Goal: Information Seeking & Learning: Learn about a topic

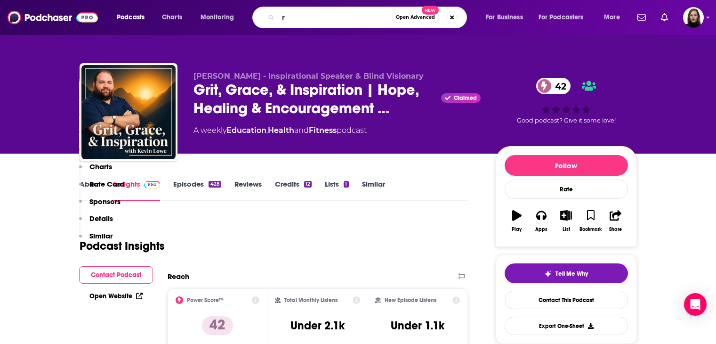
scroll to position [847, 0]
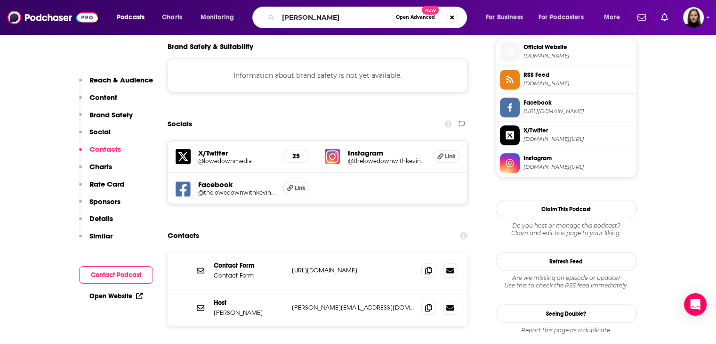
type input "[PERSON_NAME]"
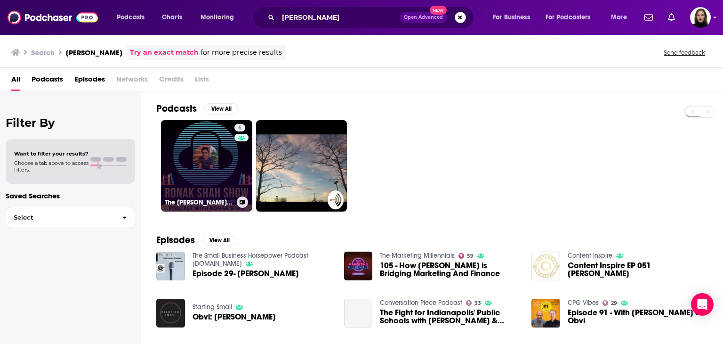
click at [222, 172] on link "6 The [PERSON_NAME] Show | Ronak_blog | book summary" at bounding box center [206, 165] width 91 height 91
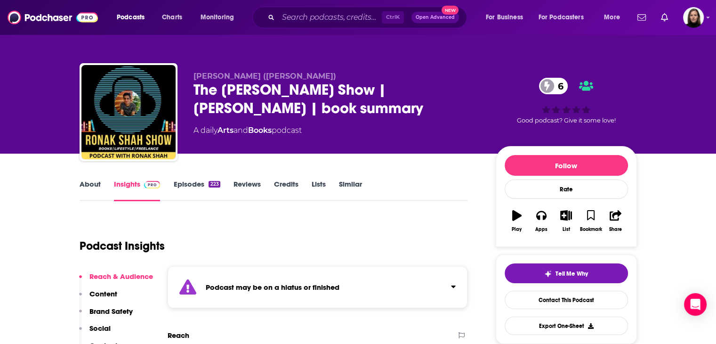
click at [92, 189] on link "About" at bounding box center [90, 190] width 21 height 22
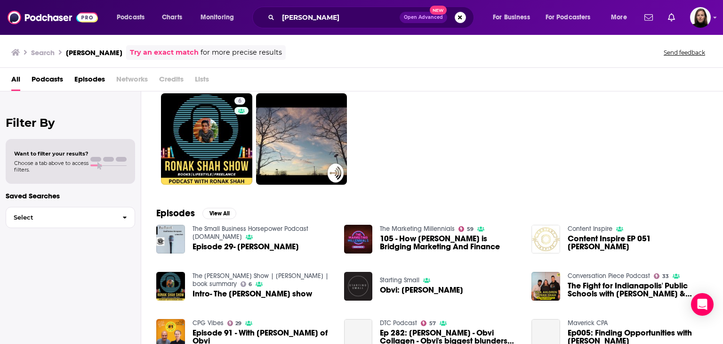
scroll to position [49, 0]
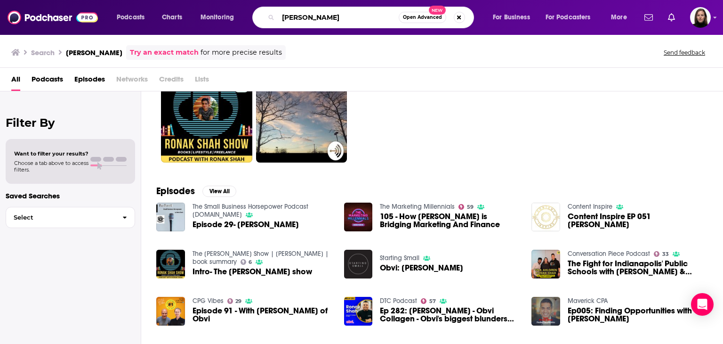
drag, startPoint x: 337, startPoint y: 16, endPoint x: 184, endPoint y: -9, distance: 155.1
click at [184, 0] on html "Podcasts Charts Monitoring [PERSON_NAME] Open Advanced New For Business For Pod…" at bounding box center [361, 172] width 723 height 344
type input "ltvlift"
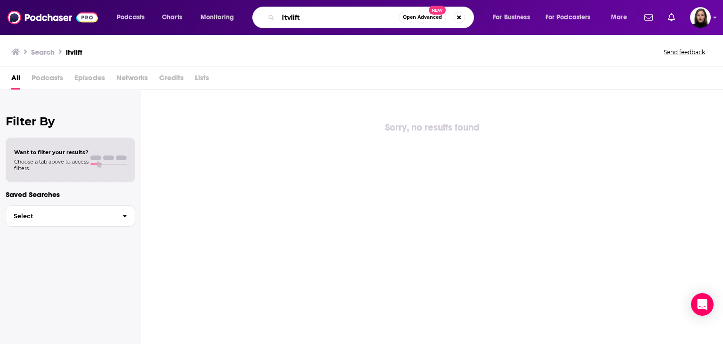
drag, startPoint x: 313, startPoint y: 16, endPoint x: 250, endPoint y: 13, distance: 62.2
click at [250, 13] on div "Podcasts Charts Monitoring ltvlift Open Advanced New For Business For Podcaster…" at bounding box center [373, 18] width 526 height 22
type input "[PERSON_NAME]"
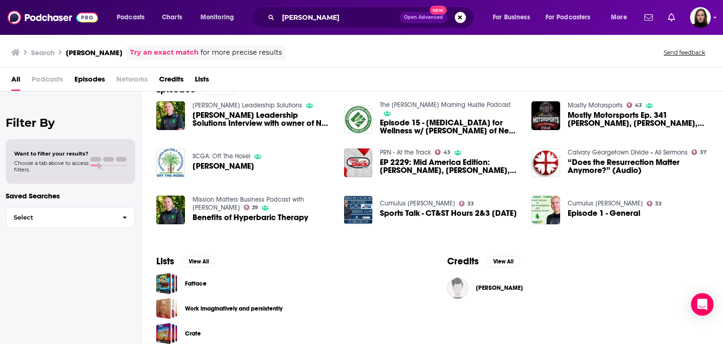
scroll to position [30, 0]
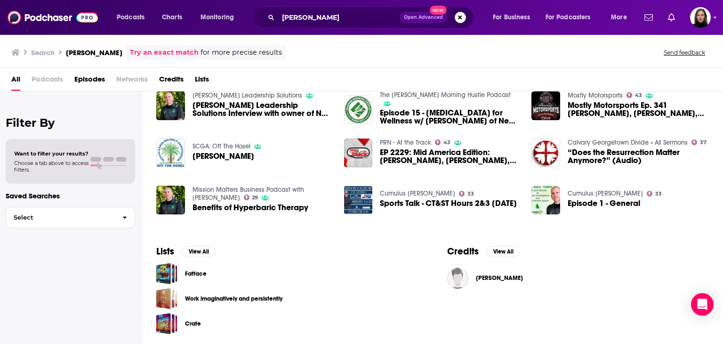
click at [96, 81] on span "Episodes" at bounding box center [89, 81] width 31 height 19
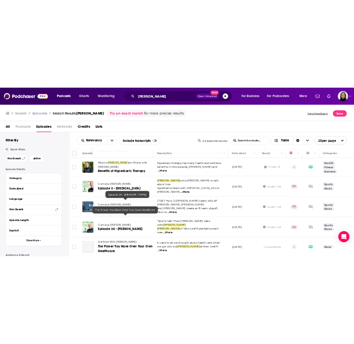
scroll to position [377, 0]
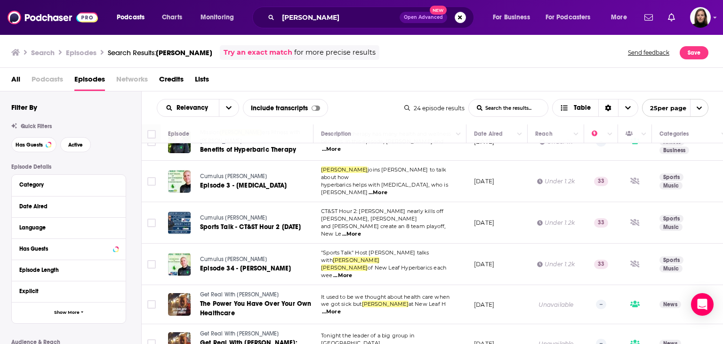
click at [178, 78] on span "Credits" at bounding box center [171, 81] width 24 height 19
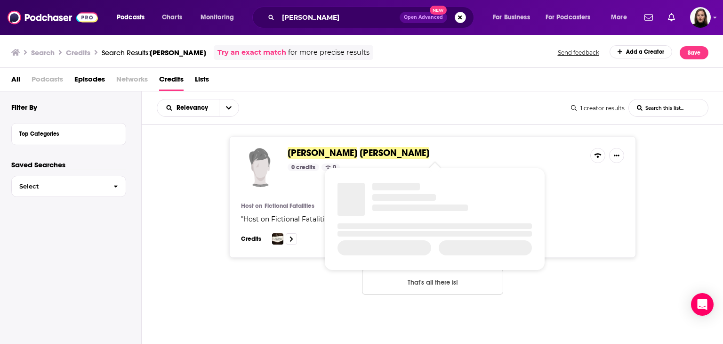
click at [319, 158] on span "[PERSON_NAME]" at bounding box center [359, 153] width 142 height 12
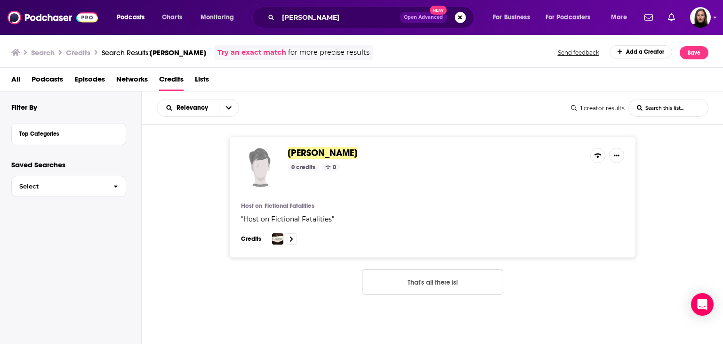
click at [17, 80] on span "All" at bounding box center [15, 81] width 9 height 19
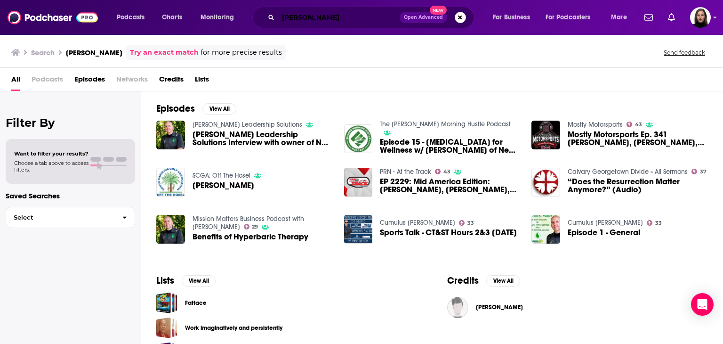
drag, startPoint x: 324, startPoint y: 9, endPoint x: 192, endPoint y: -5, distance: 132.5
click at [192, 0] on html "Podcasts Charts Monitoring [PERSON_NAME] Open Advanced New For Business For Pod…" at bounding box center [361, 172] width 723 height 344
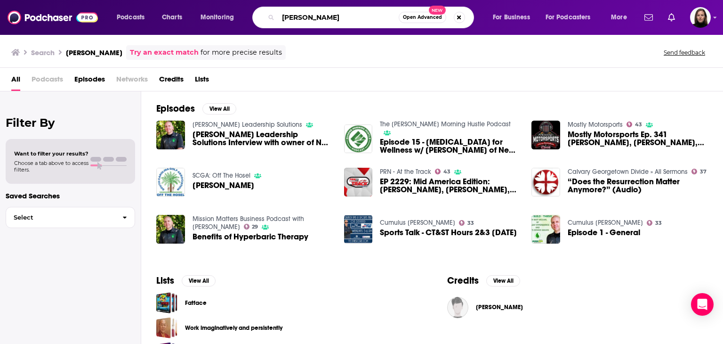
paste input "[PERSON_NAME]"
type input "[PERSON_NAME]"
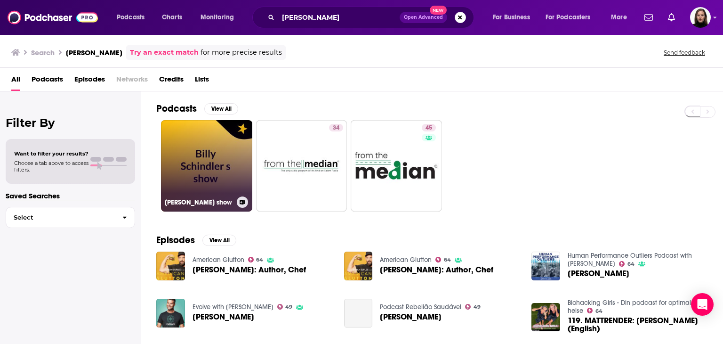
click at [246, 169] on link "[PERSON_NAME] show" at bounding box center [206, 165] width 91 height 91
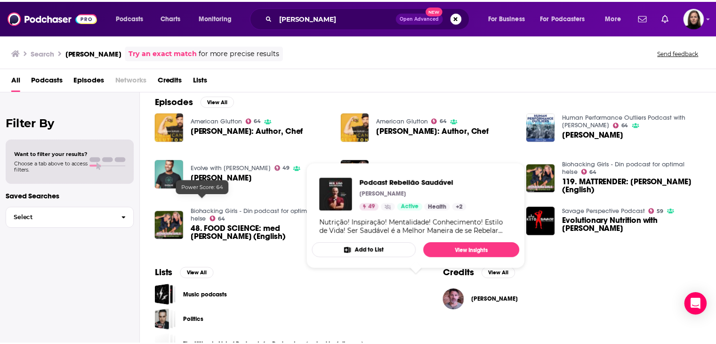
scroll to position [161, 0]
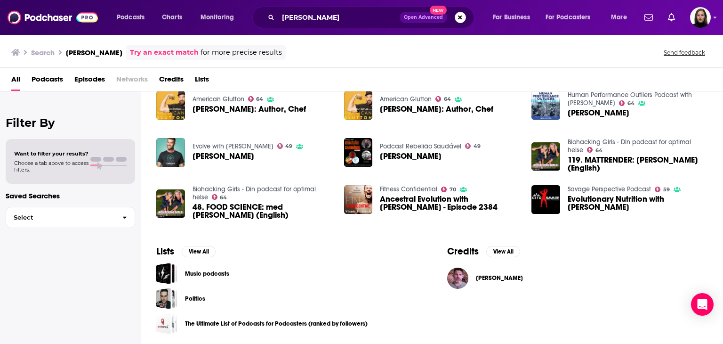
click at [507, 275] on span "[PERSON_NAME]" at bounding box center [499, 278] width 47 height 8
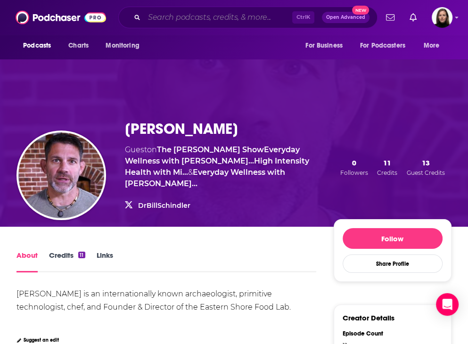
click at [169, 21] on input "Search podcasts, credits, & more..." at bounding box center [218, 17] width 148 height 15
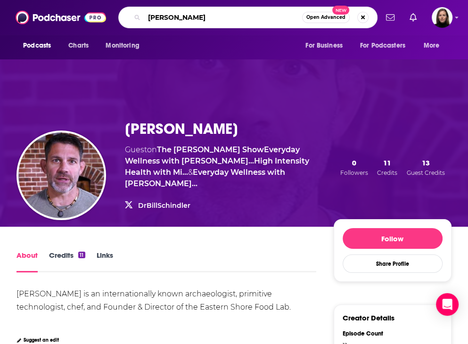
type input "[PERSON_NAME]"
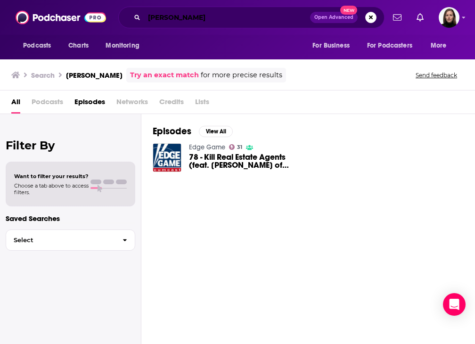
click at [218, 19] on input "[PERSON_NAME]" at bounding box center [227, 17] width 166 height 15
click at [84, 95] on span "Episodes" at bounding box center [89, 103] width 31 height 19
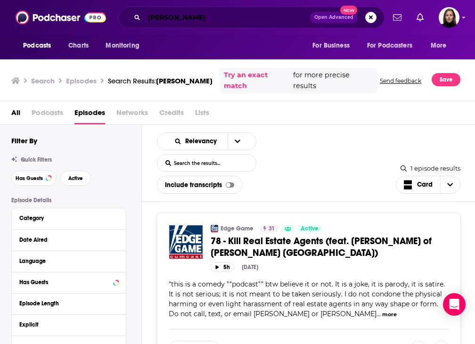
drag, startPoint x: 210, startPoint y: 20, endPoint x: 222, endPoint y: 15, distance: 13.3
click at [210, 20] on input "[PERSON_NAME]" at bounding box center [227, 17] width 166 height 15
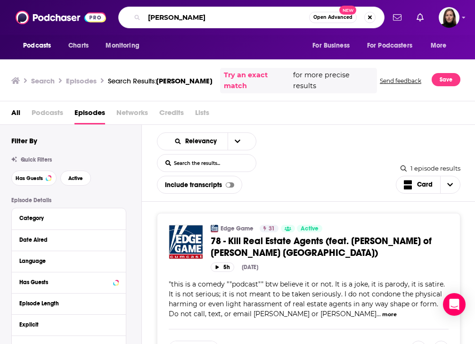
drag, startPoint x: 212, startPoint y: 17, endPoint x: 79, endPoint y: -2, distance: 134.6
click at [79, 0] on html "Podcasts Charts Monitoring [PERSON_NAME] Open Advanced New For Business For Pod…" at bounding box center [237, 172] width 475 height 344
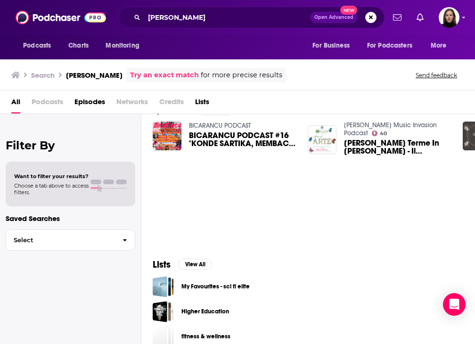
scroll to position [33, 0]
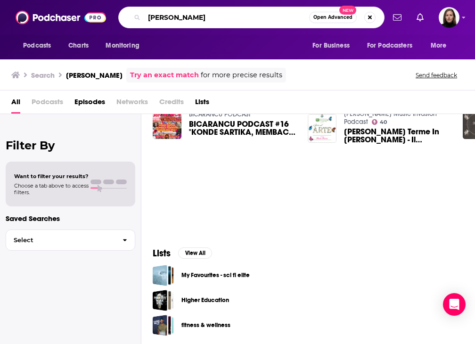
drag, startPoint x: 210, startPoint y: 17, endPoint x: 105, endPoint y: 22, distance: 106.0
click at [111, 17] on div "Podcasts Charts Monitoring [PERSON_NAME] Open Advanced New For Business For Pod…" at bounding box center [248, 18] width 274 height 22
type input "[PERSON_NAME]"
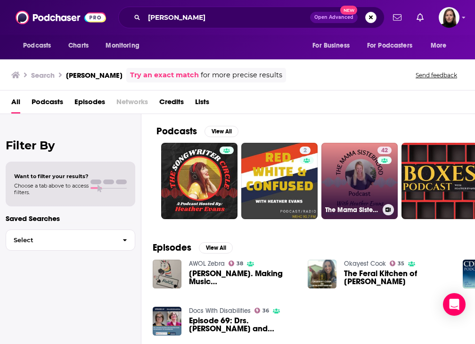
click at [342, 184] on link "42 The Mama Sisterhood" at bounding box center [359, 181] width 76 height 76
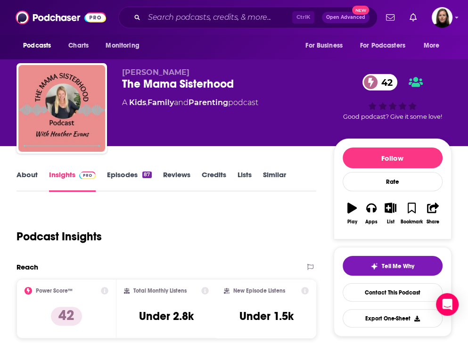
click at [30, 176] on link "About" at bounding box center [26, 181] width 21 height 22
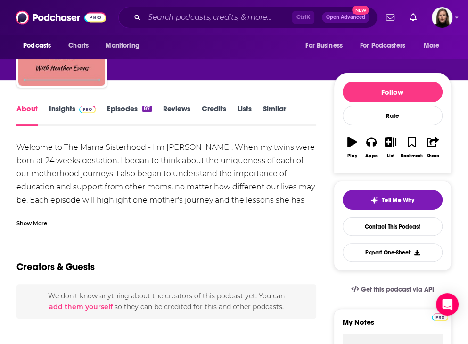
scroll to position [94, 0]
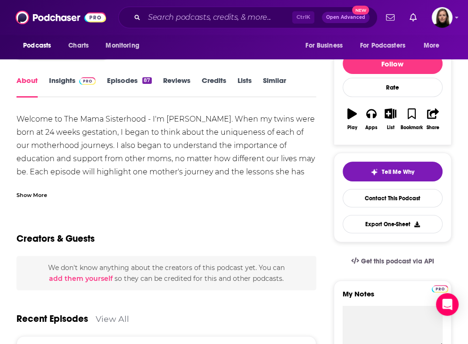
click at [38, 196] on div "Show More" at bounding box center [31, 194] width 31 height 9
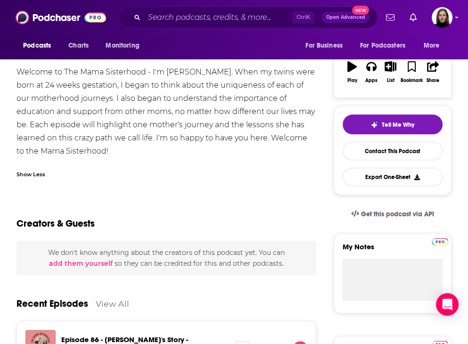
scroll to position [0, 0]
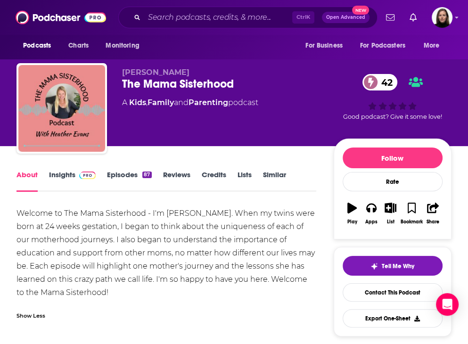
click at [56, 177] on link "Insights" at bounding box center [72, 181] width 47 height 22
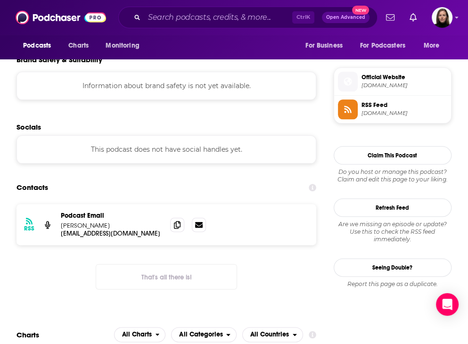
scroll to position [706, 0]
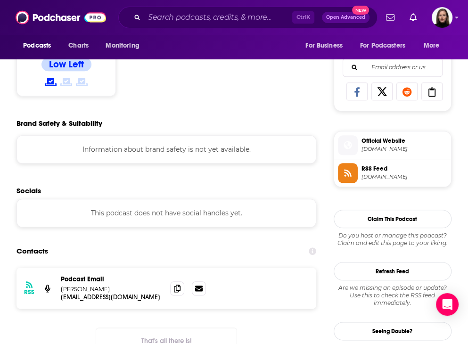
scroll to position [565, 0]
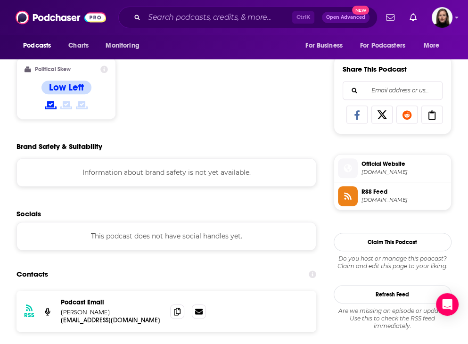
click at [398, 172] on span "[DOMAIN_NAME]" at bounding box center [404, 172] width 86 height 7
click at [173, 20] on input "Search podcasts, credits, & more..." at bounding box center [218, 17] width 148 height 15
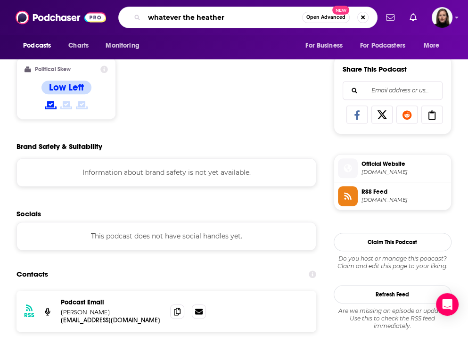
type input "whatever the heather"
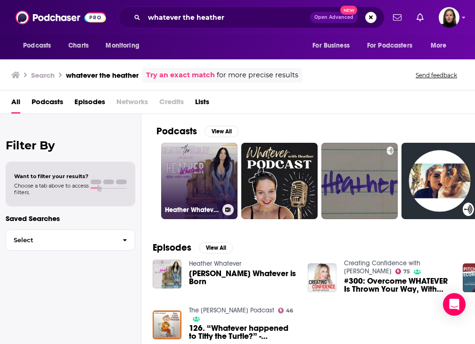
click at [207, 175] on link "Heather Whatever" at bounding box center [199, 181] width 76 height 76
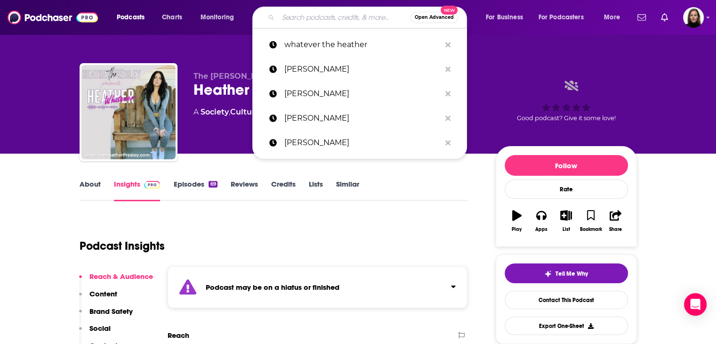
click at [309, 12] on input "Search podcasts, credits, & more..." at bounding box center [344, 17] width 132 height 15
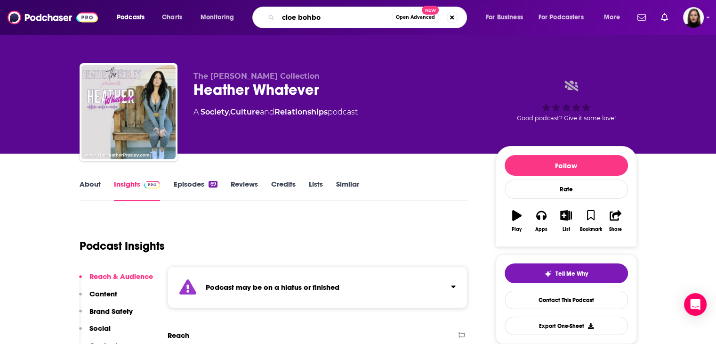
type input "[PERSON_NAME]"
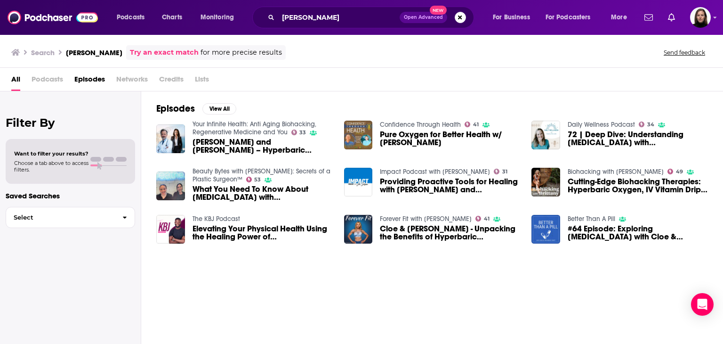
click at [87, 81] on span "Episodes" at bounding box center [89, 81] width 31 height 19
